Goal: Information Seeking & Learning: Learn about a topic

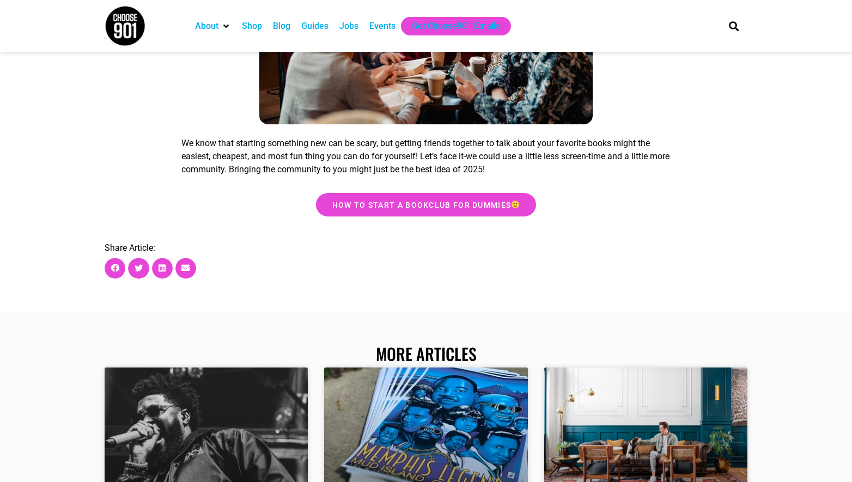
scroll to position [2506, 0]
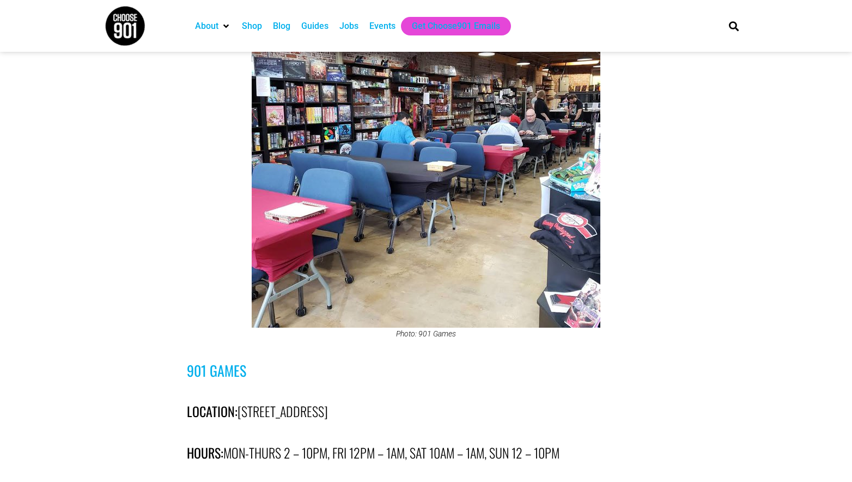
scroll to position [2397, 0]
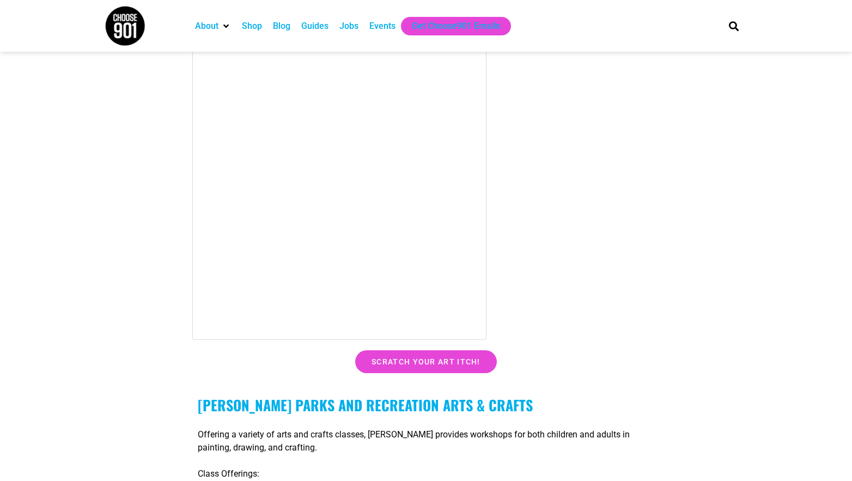
scroll to position [1689, 0]
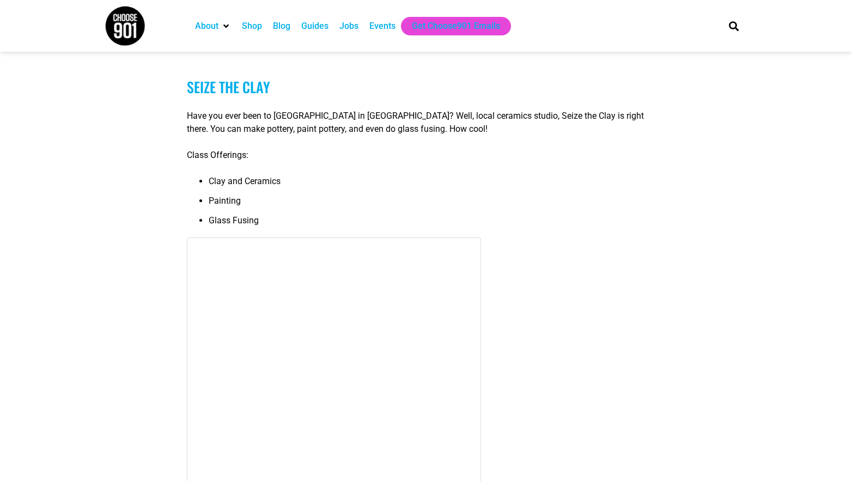
scroll to position [12909, 0]
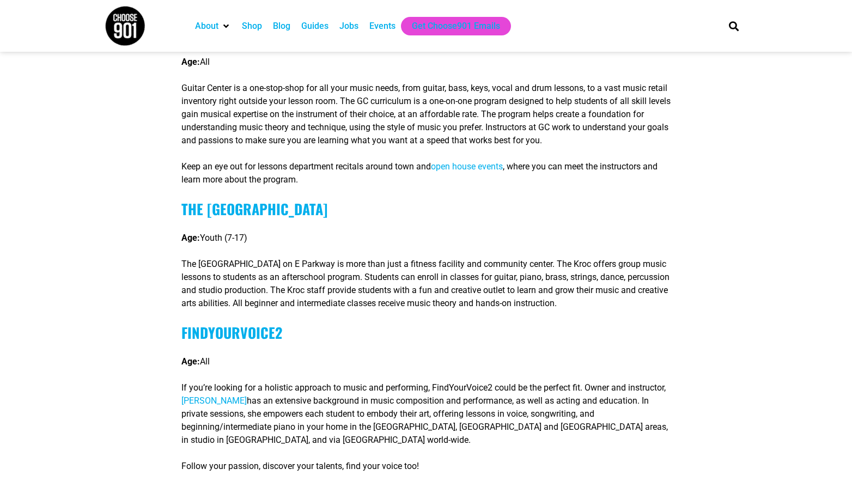
scroll to position [1144, 0]
